Goal: Check status: Check status

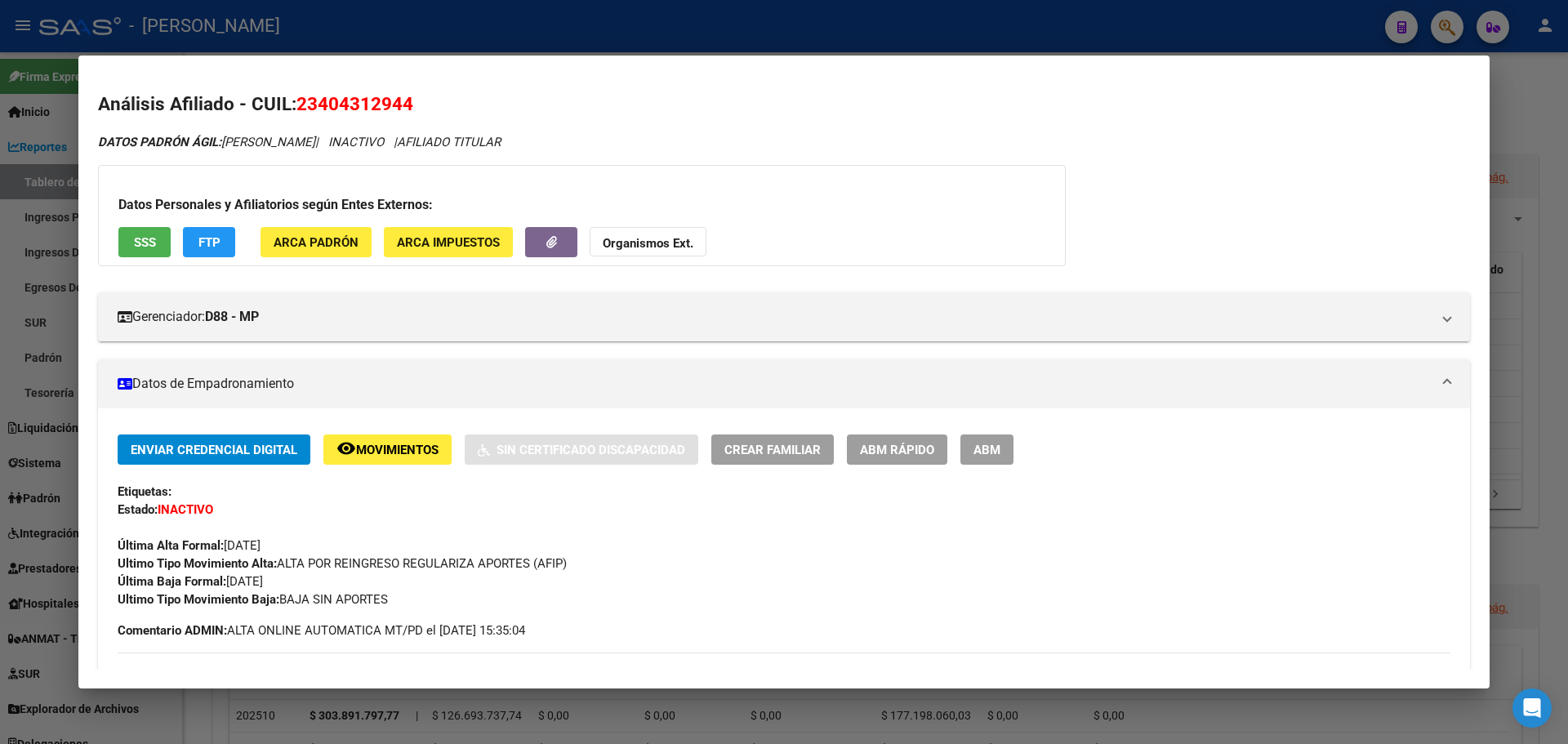
scroll to position [280, 0]
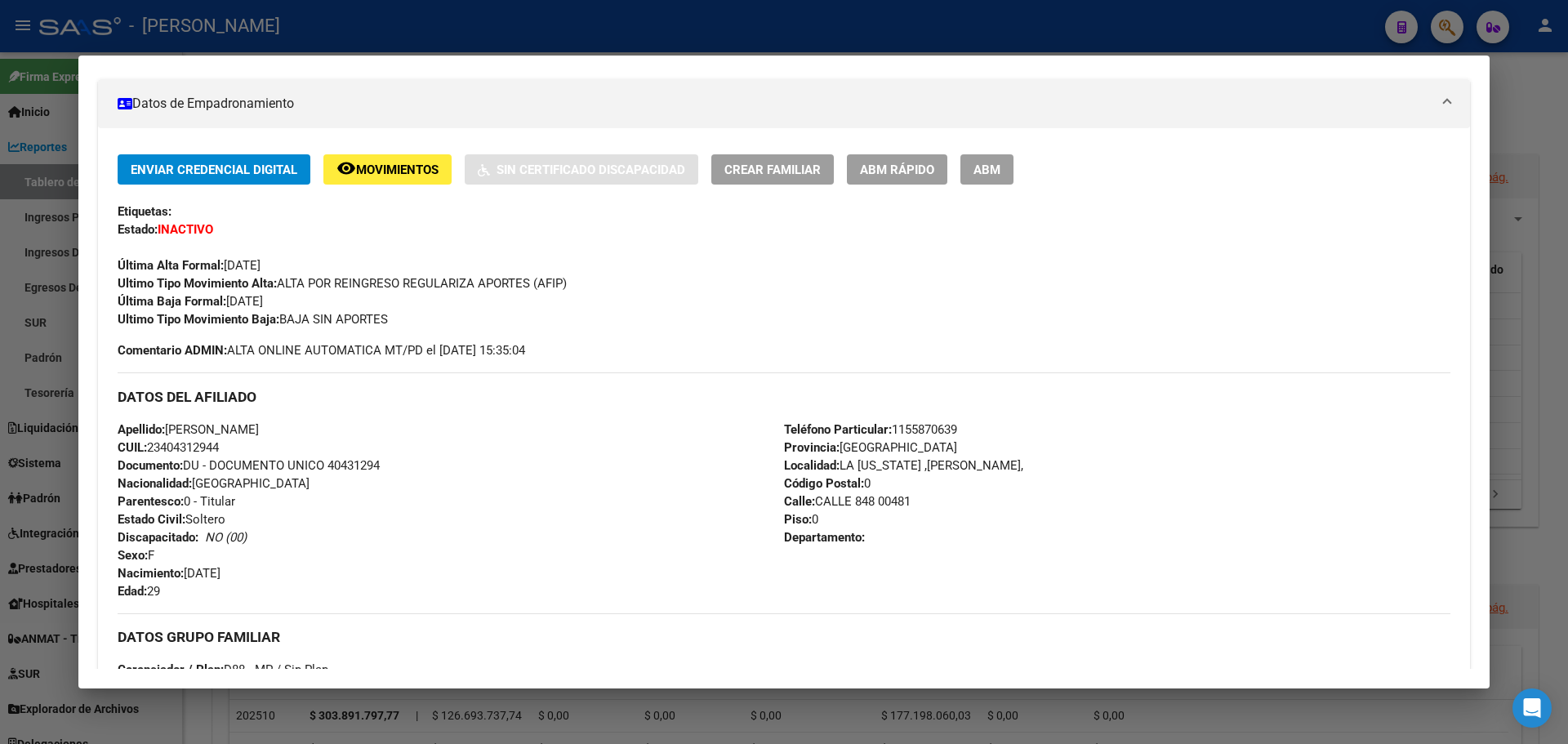
click at [765, 41] on div at bounding box center [784, 372] width 1568 height 744
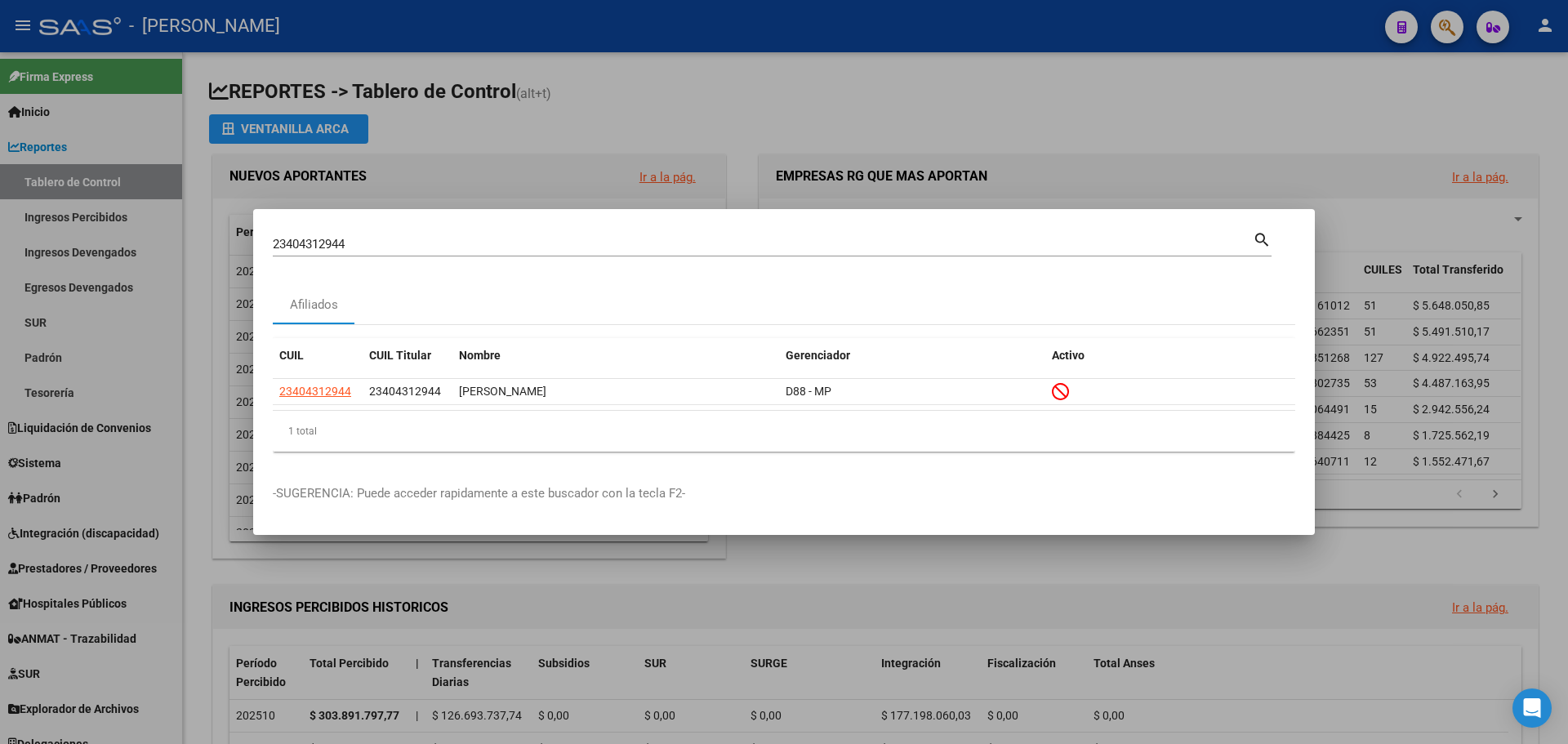
click at [926, 121] on div at bounding box center [784, 372] width 1568 height 744
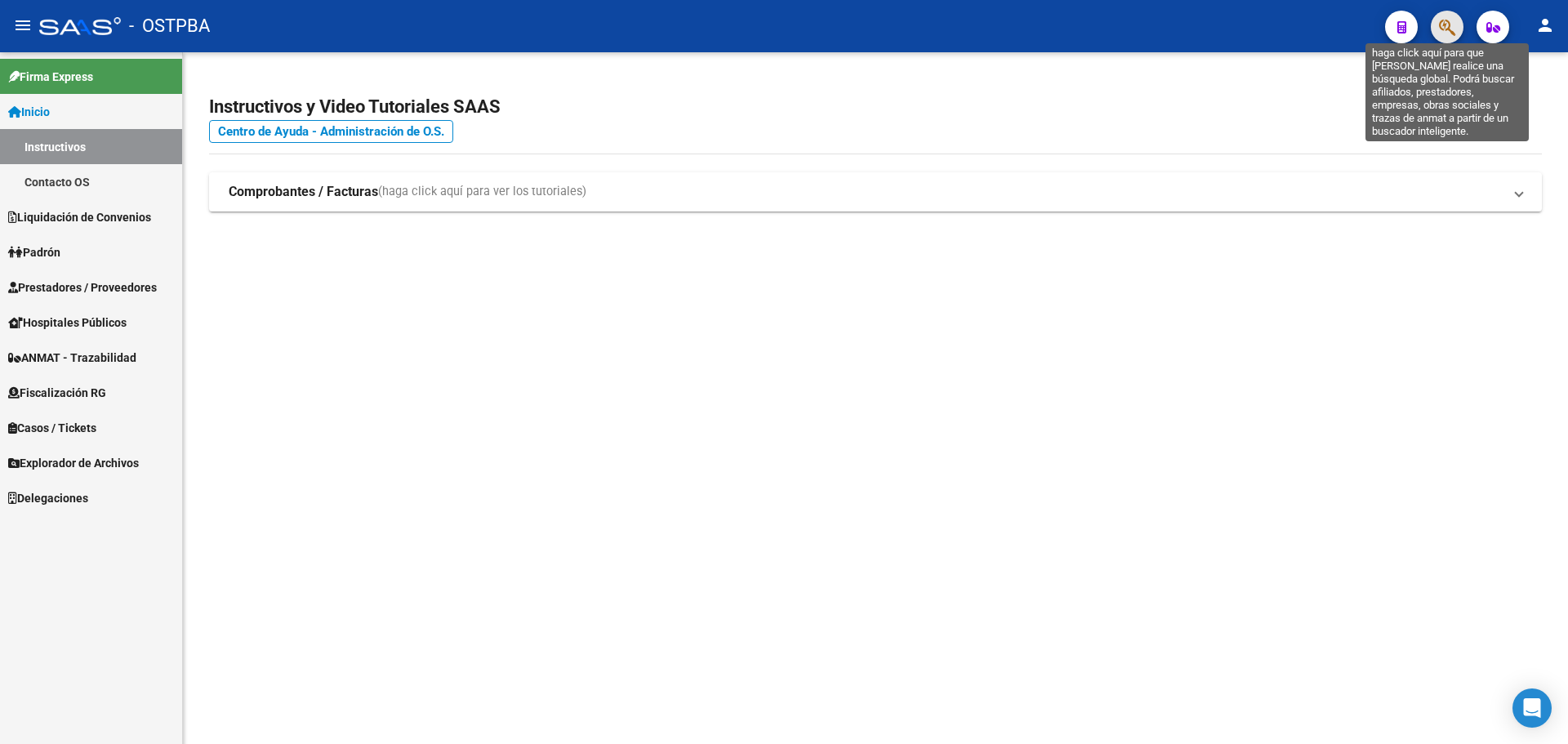
click at [1443, 29] on icon "button" at bounding box center [1448, 28] width 17 height 18
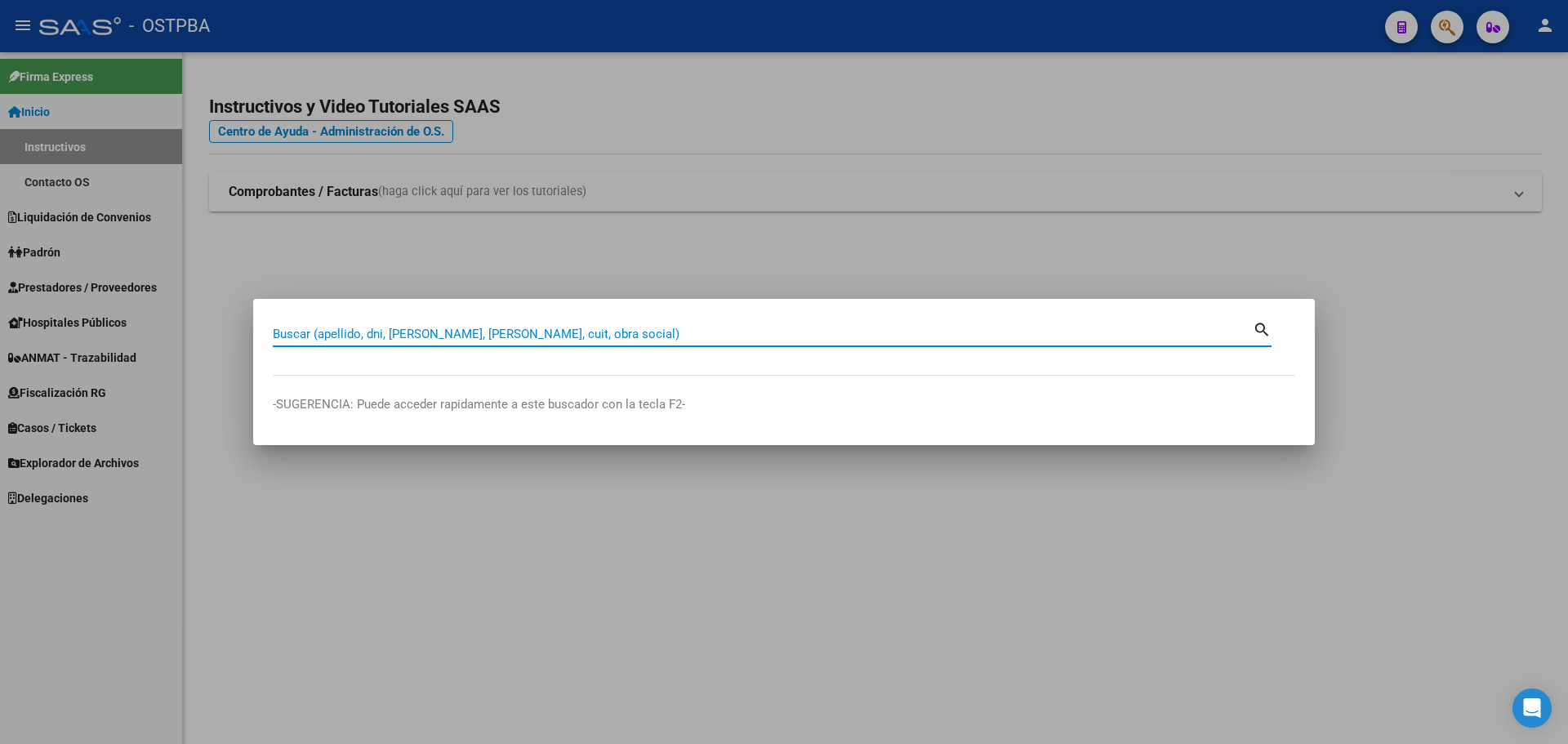
click at [595, 338] on input "Buscar (apellido, dni, [PERSON_NAME], [PERSON_NAME], cuit, obra social)" at bounding box center [763, 334] width 980 height 15
click at [348, 339] on input "27-41102727-4" at bounding box center [763, 334] width 980 height 15
click at [294, 331] on input "27-411027274" at bounding box center [763, 334] width 980 height 15
click at [293, 335] on input "27-411027274" at bounding box center [763, 334] width 980 height 15
type input "27411027274"
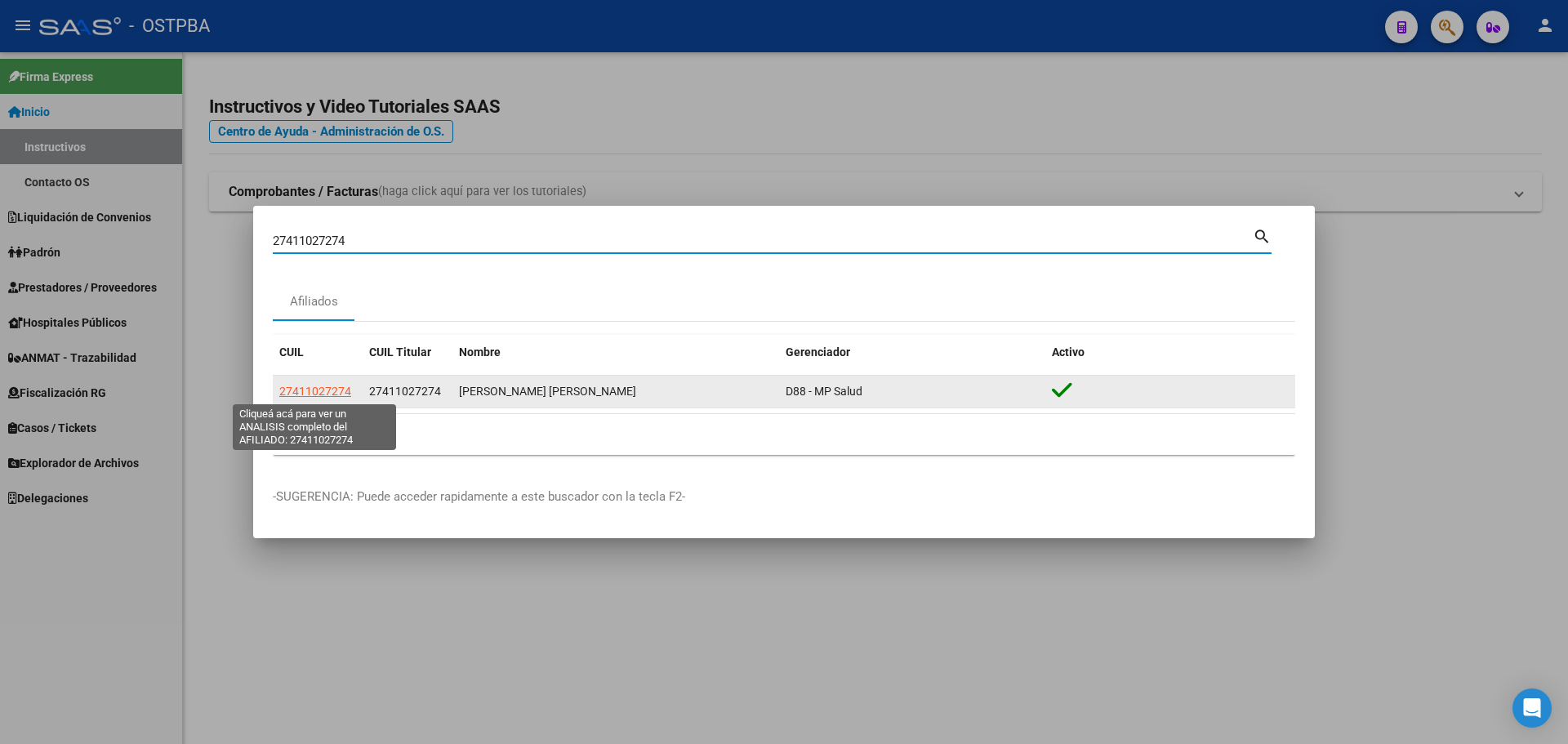
click at [325, 388] on span "27411027274" at bounding box center [315, 391] width 72 height 13
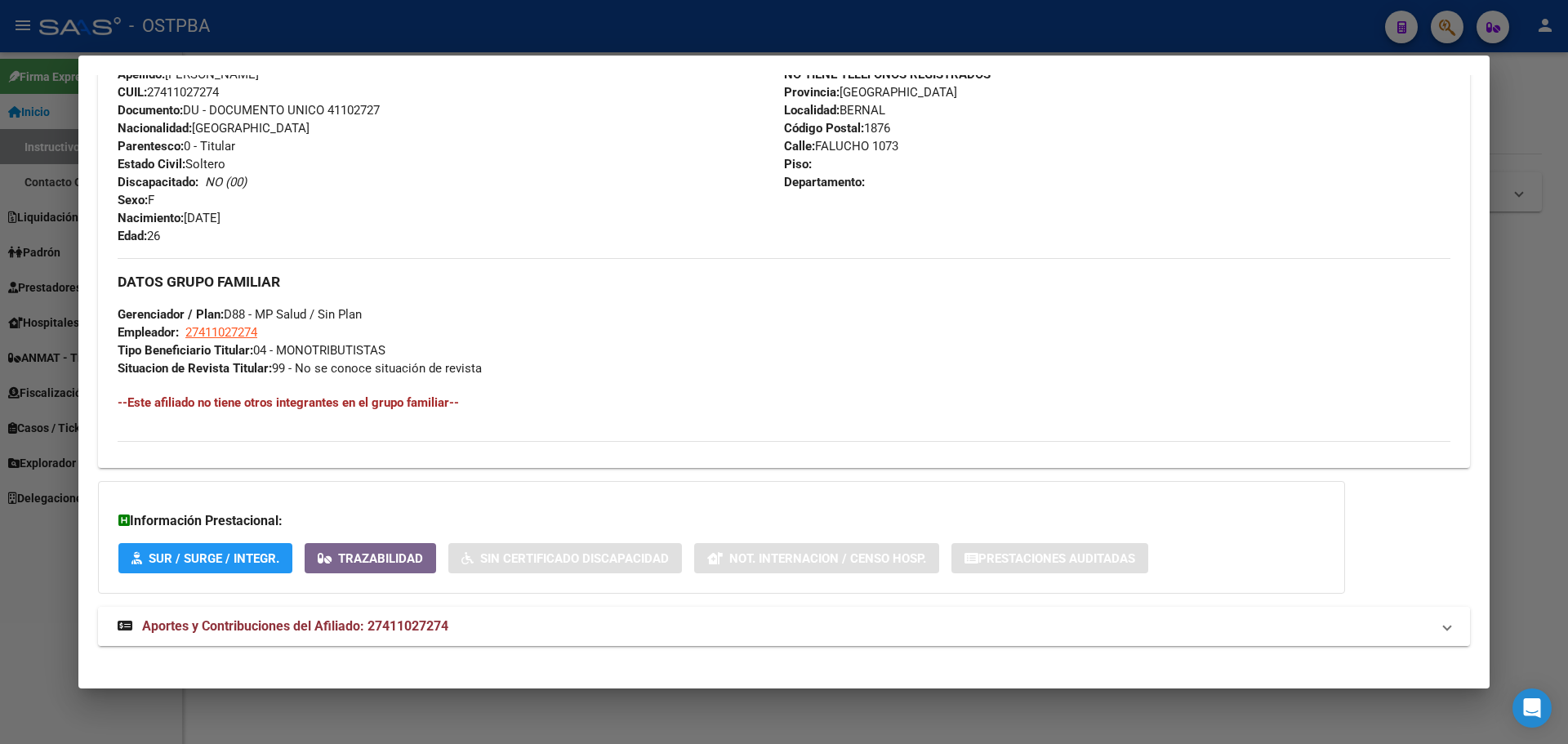
scroll to position [613, 0]
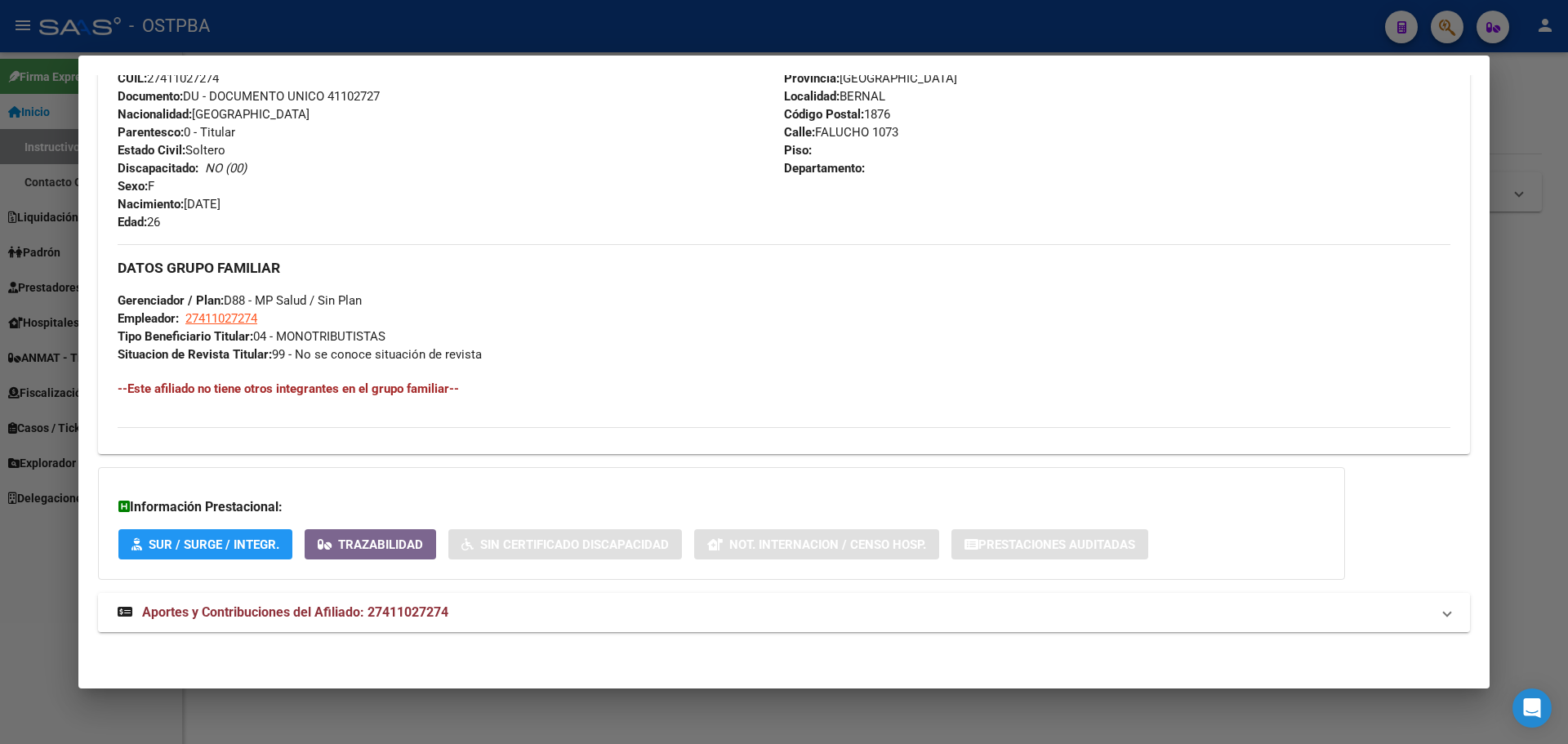
click at [294, 616] on span "Aportes y Contribuciones del Afiliado: 27411027274" at bounding box center [295, 612] width 306 height 16
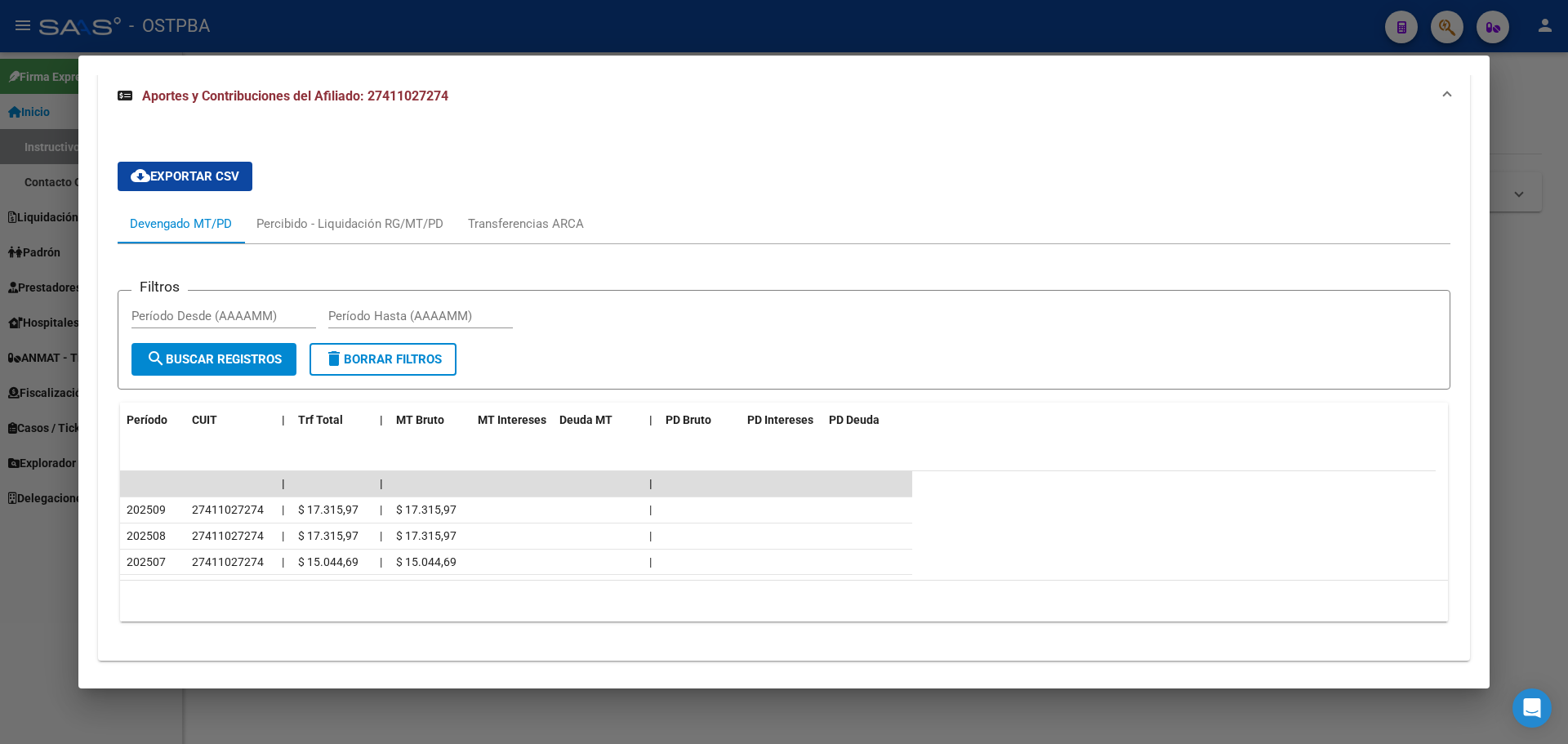
scroll to position [1164, 0]
